Goal: Check status: Check status

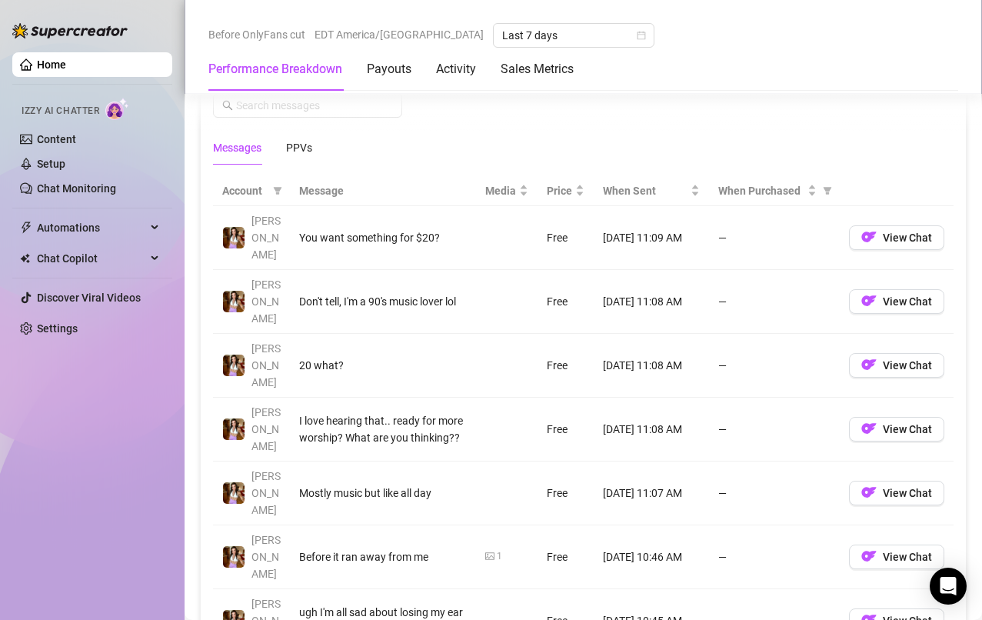
scroll to position [1380, 0]
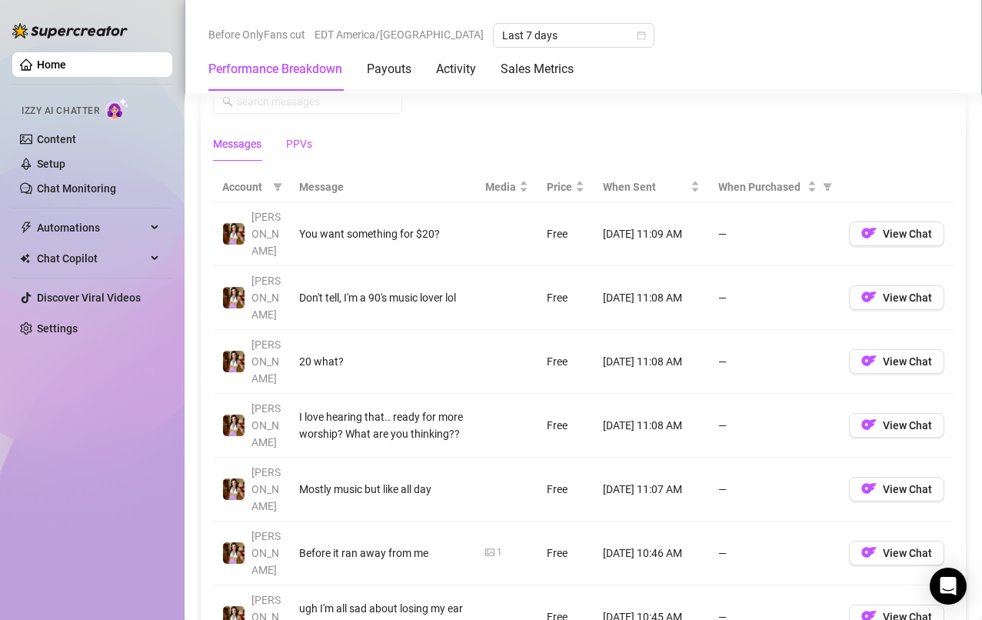
click at [303, 144] on div "PPVs" at bounding box center [299, 143] width 26 height 17
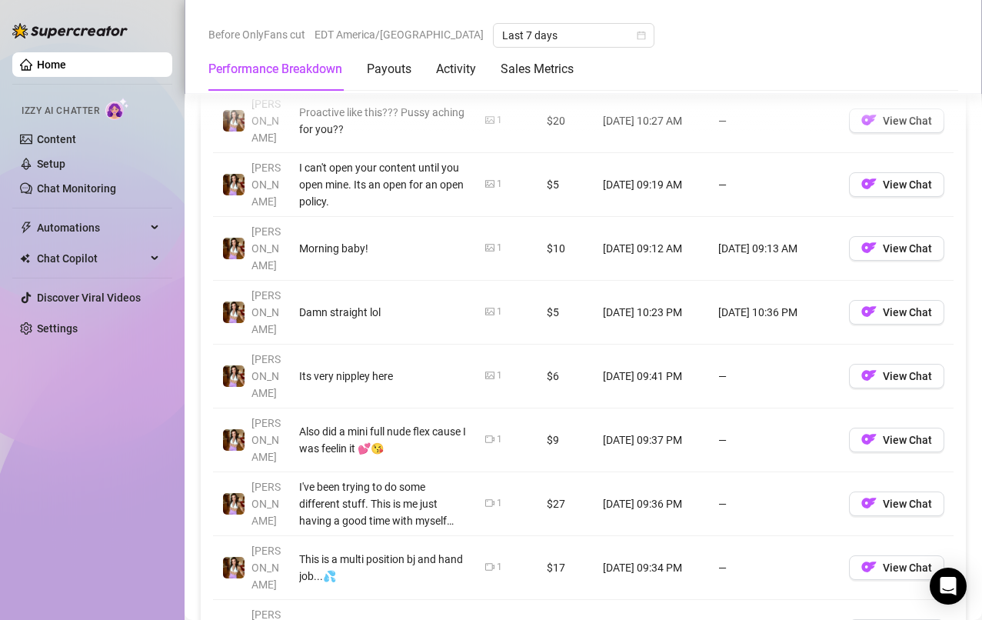
scroll to position [1563, 0]
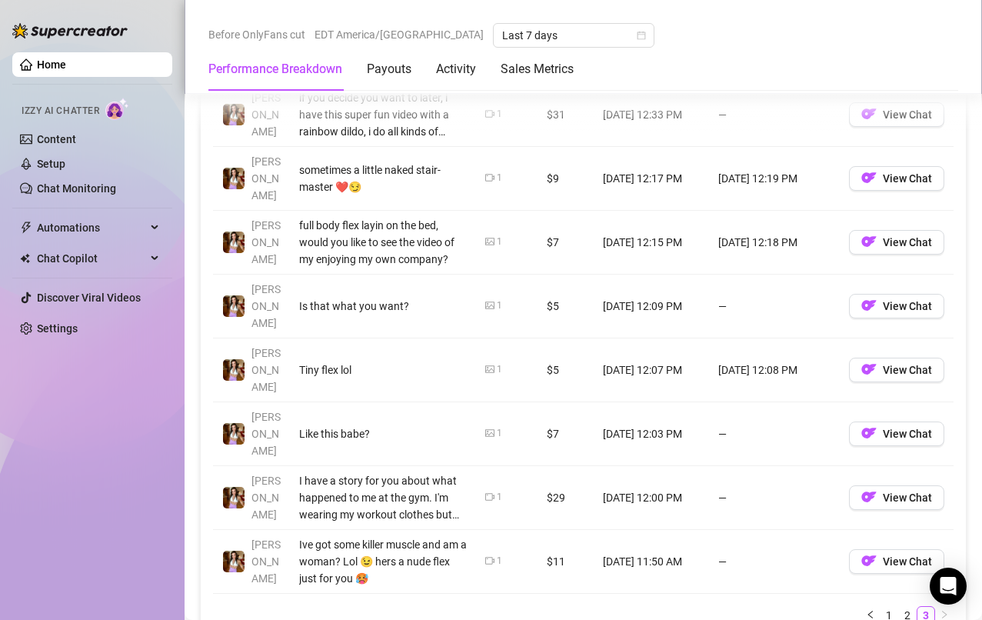
scroll to position [1508, 0]
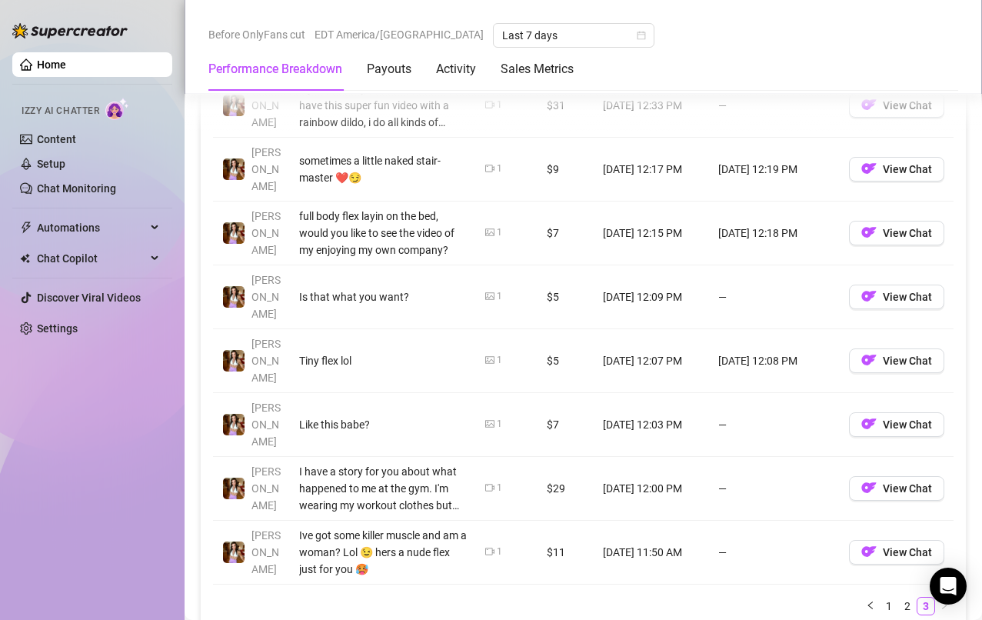
click at [899, 597] on link "2" at bounding box center [907, 605] width 17 height 17
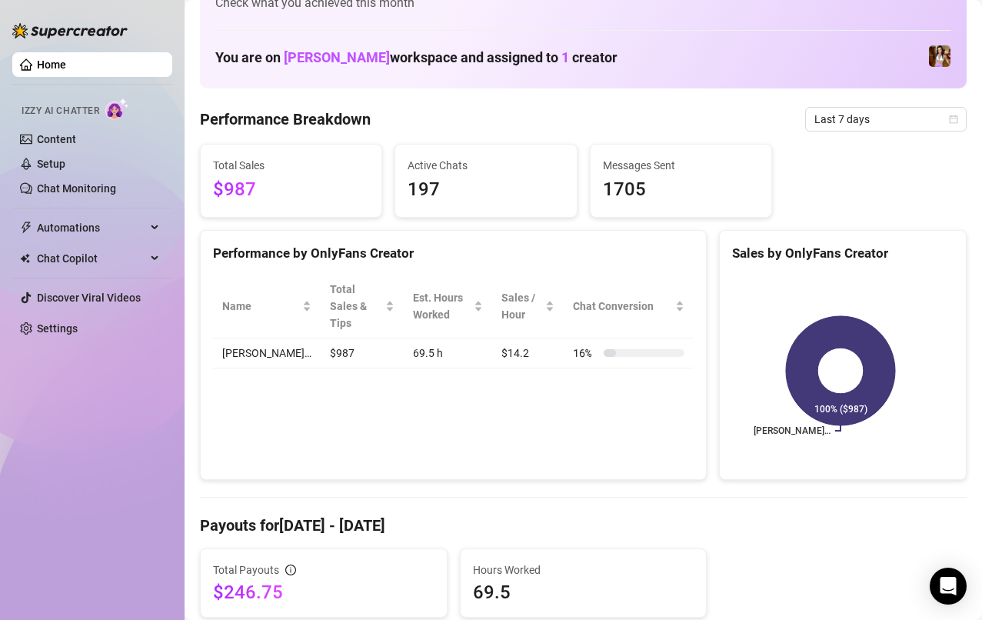
scroll to position [0, 0]
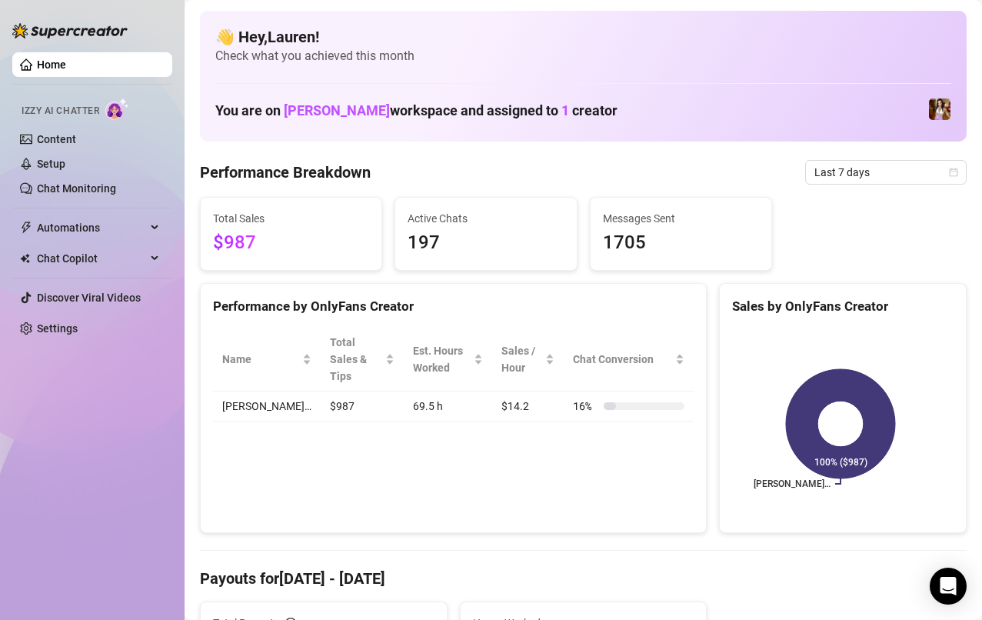
click at [837, 178] on span "Last 7 days" at bounding box center [885, 172] width 143 height 23
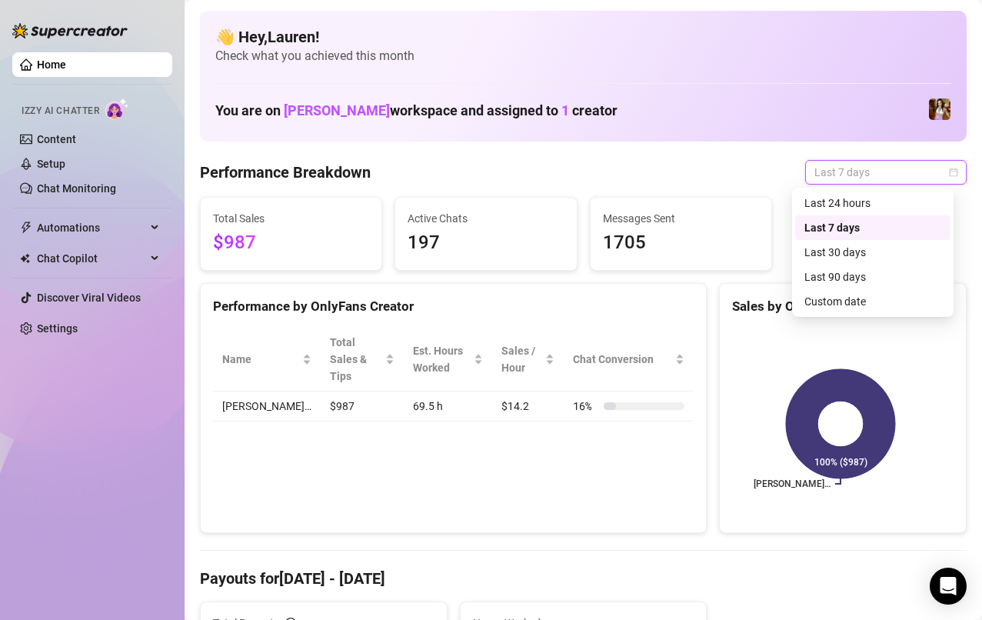
click at [810, 207] on div "Last 24 hours" at bounding box center [872, 203] width 137 height 17
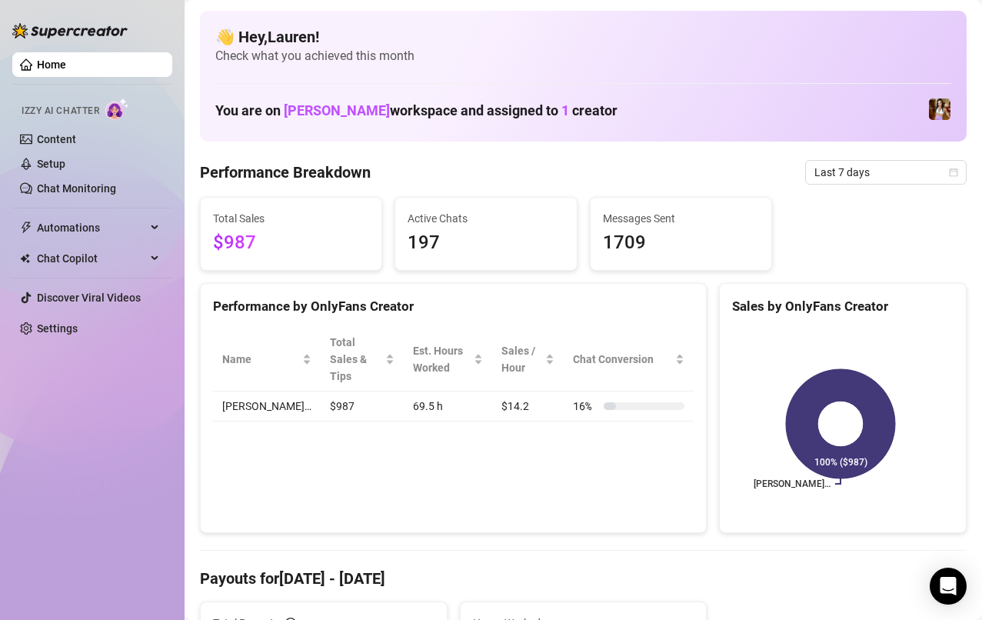
click at [920, 173] on span "Last 7 days" at bounding box center [885, 172] width 143 height 23
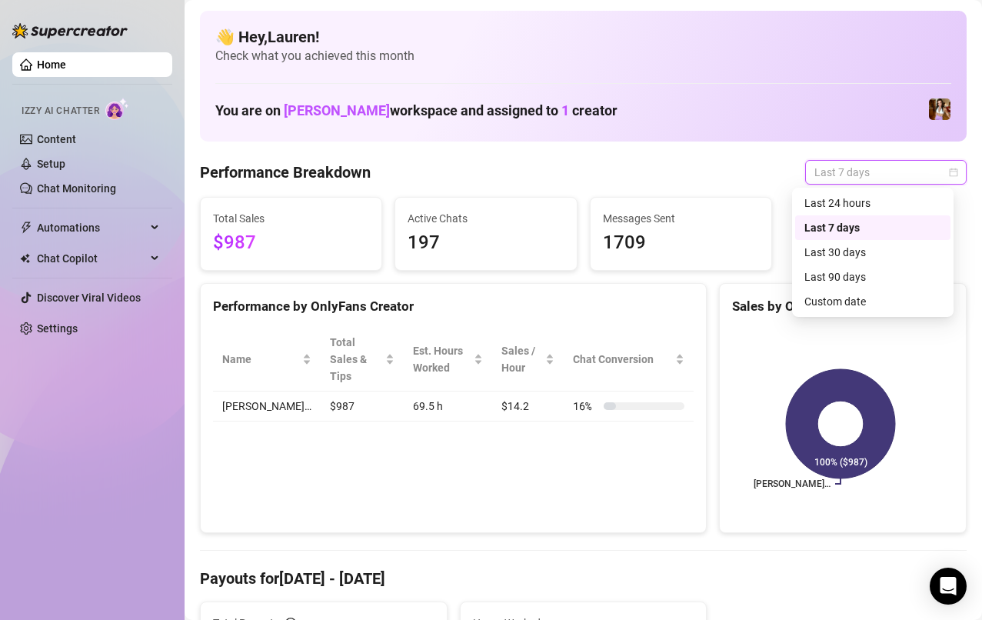
click at [900, 202] on div "Last 24 hours" at bounding box center [872, 203] width 137 height 17
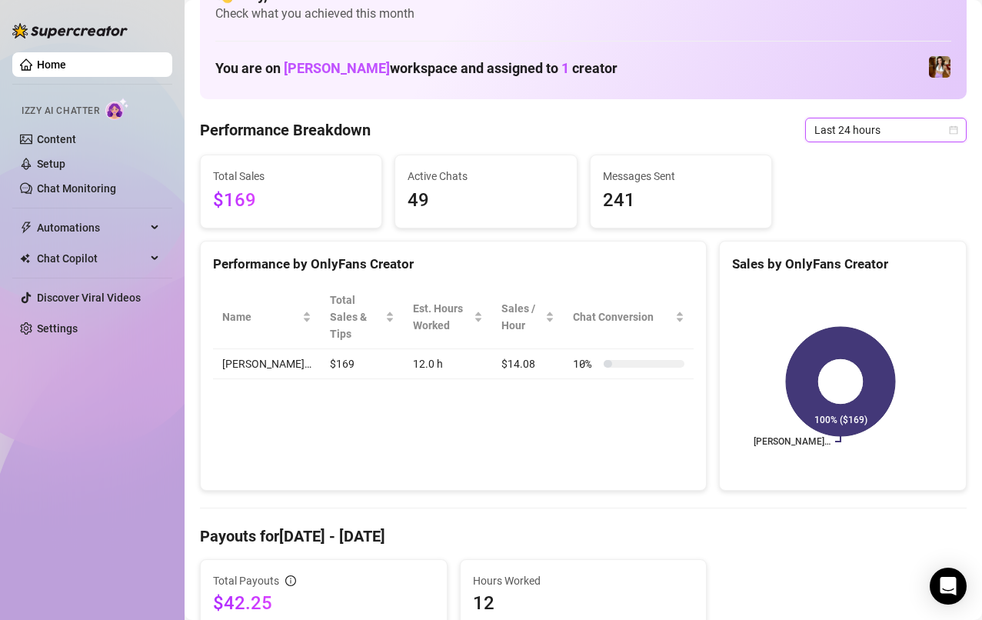
scroll to position [41, 0]
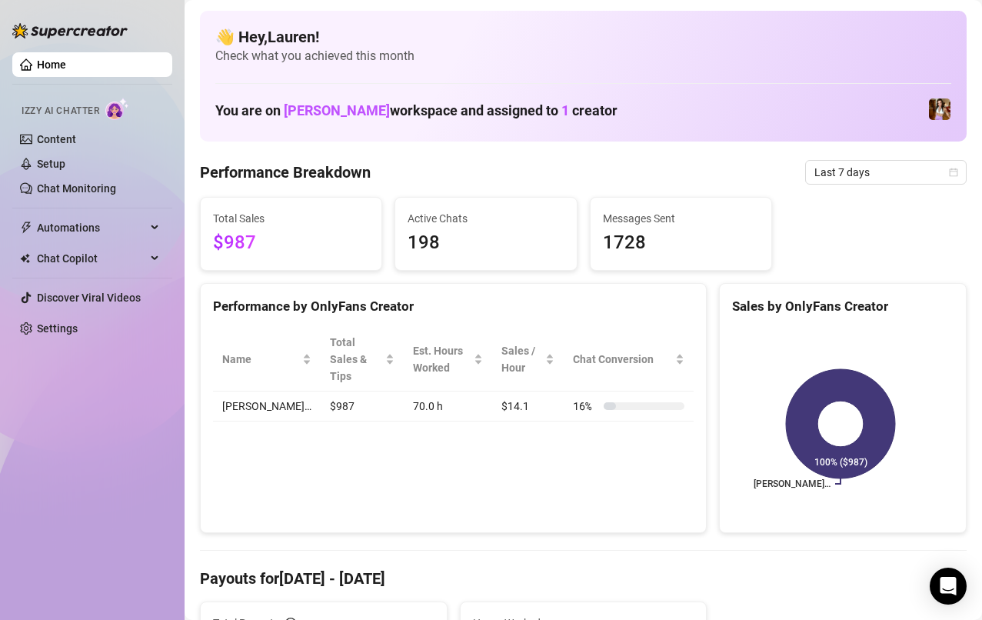
click at [949, 172] on icon "calendar" at bounding box center [953, 172] width 9 height 9
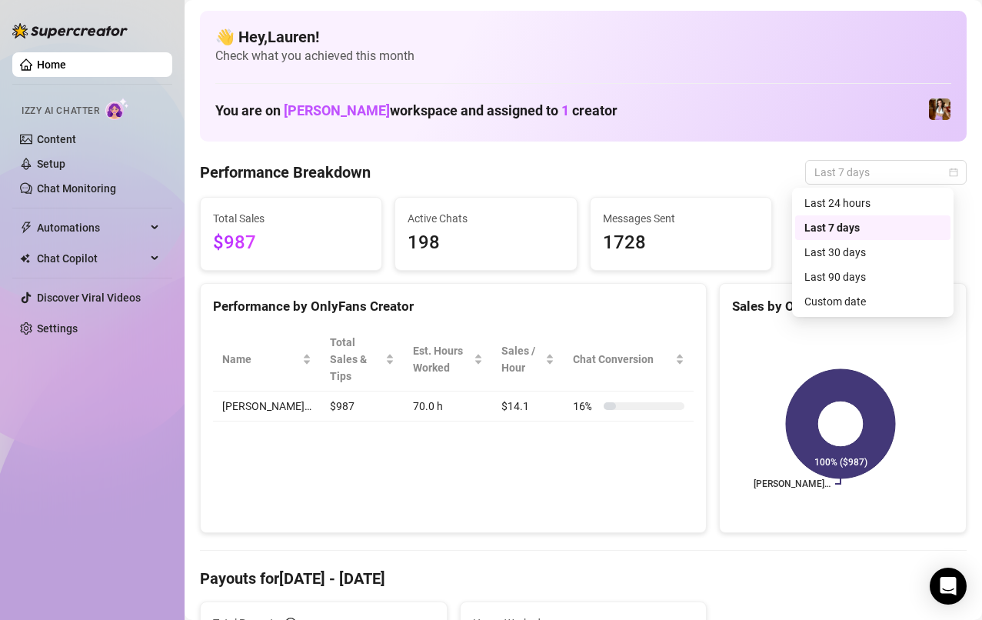
click at [907, 201] on div "Last 24 hours" at bounding box center [872, 203] width 137 height 17
